Goal: Book appointment/travel/reservation

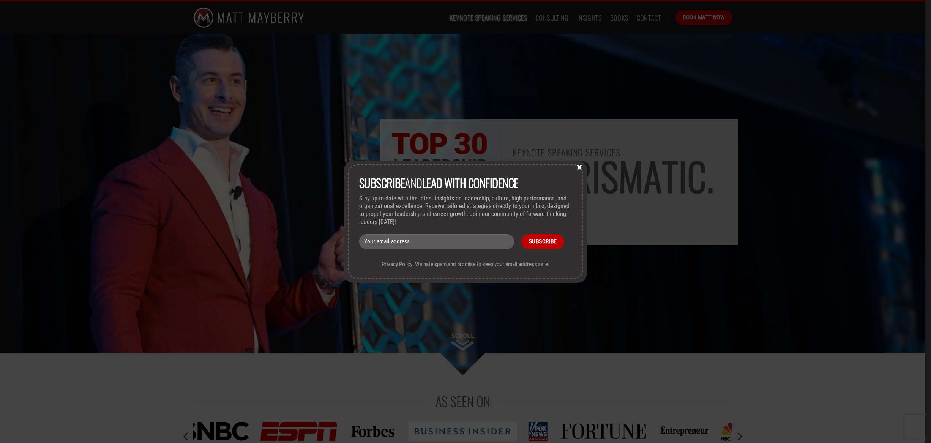
click at [579, 167] on button "×" at bounding box center [579, 166] width 11 height 7
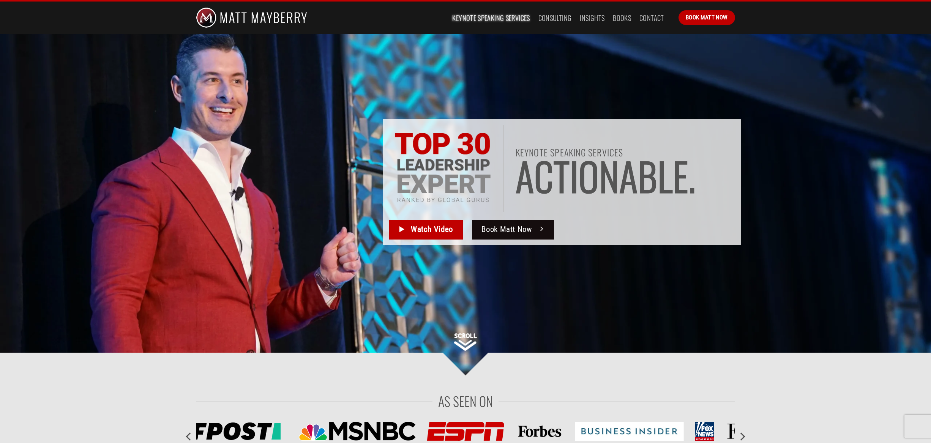
click at [498, 232] on span "Book Matt Now" at bounding box center [506, 229] width 50 height 13
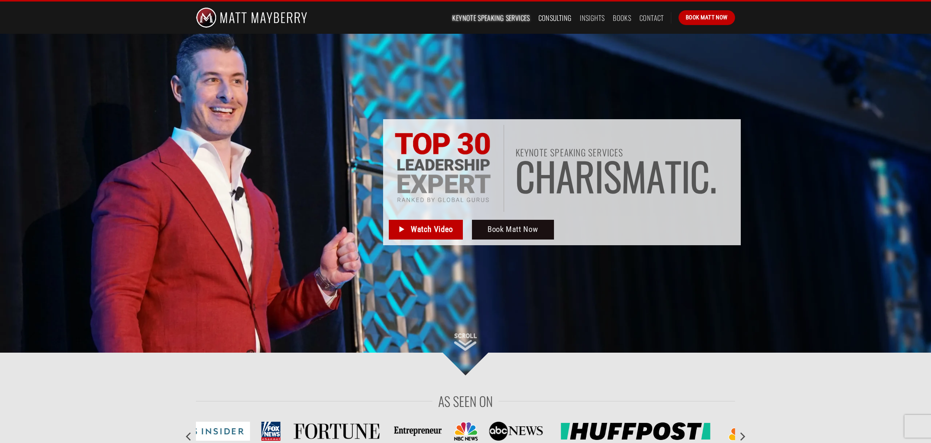
click at [556, 19] on link "Consulting" at bounding box center [554, 18] width 33 height 14
